Goal: Task Accomplishment & Management: Manage account settings

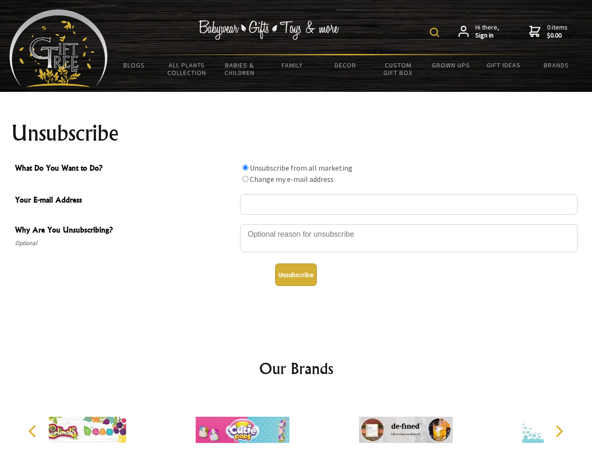
click at [436, 32] on img at bounding box center [434, 32] width 9 height 9
click at [296, 224] on div at bounding box center [408, 239] width 337 height 33
click at [245, 167] on input "What Do You Want to Do?" at bounding box center [245, 168] width 6 height 6
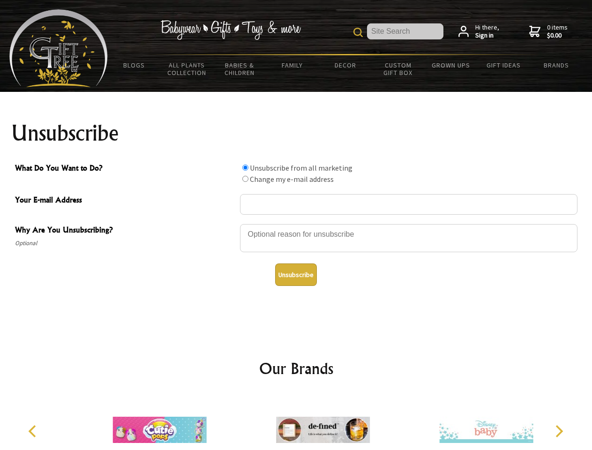
click at [245, 179] on input "What Do You Want to Do?" at bounding box center [245, 179] width 6 height 6
radio input "true"
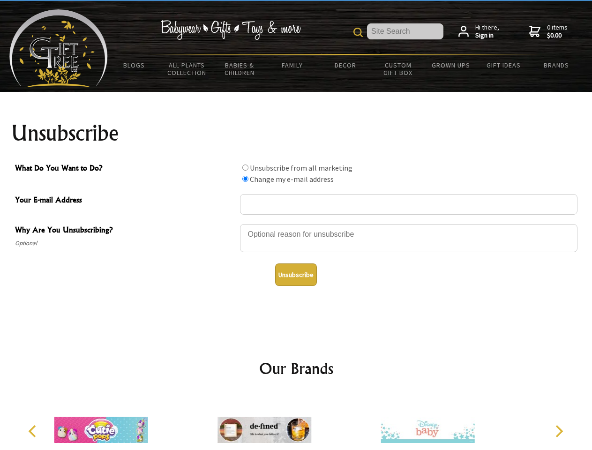
click at [296, 275] on button "Unsubscribe" at bounding box center [296, 274] width 42 height 22
click at [296, 422] on div at bounding box center [264, 431] width 163 height 73
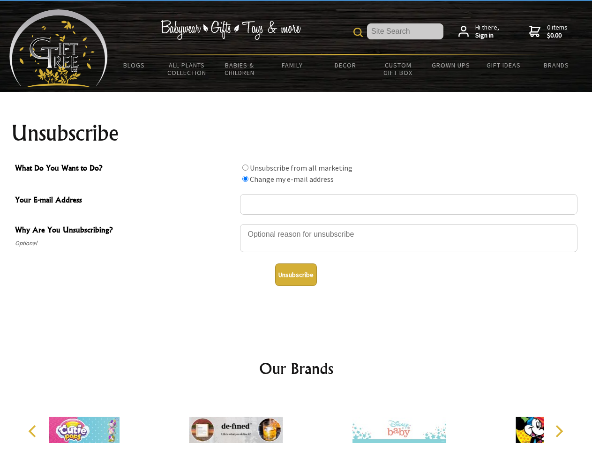
click at [34, 431] on icon "Previous" at bounding box center [33, 431] width 12 height 12
click at [559, 431] on icon "Next" at bounding box center [558, 431] width 12 height 12
